Goal: Find specific page/section: Find specific page/section

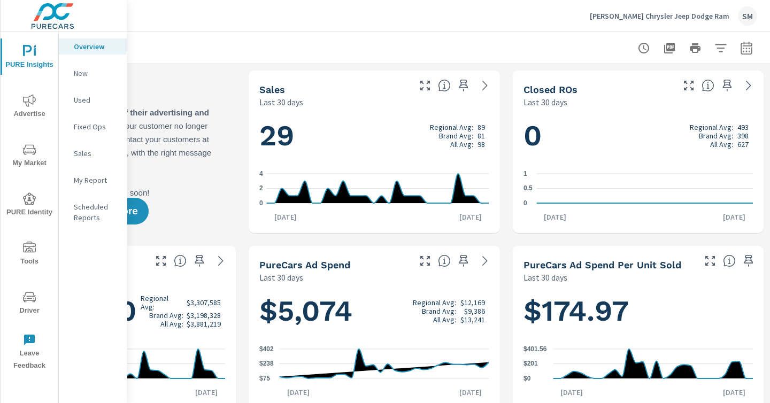
scroll to position [73, 149]
